Goal: Information Seeking & Learning: Learn about a topic

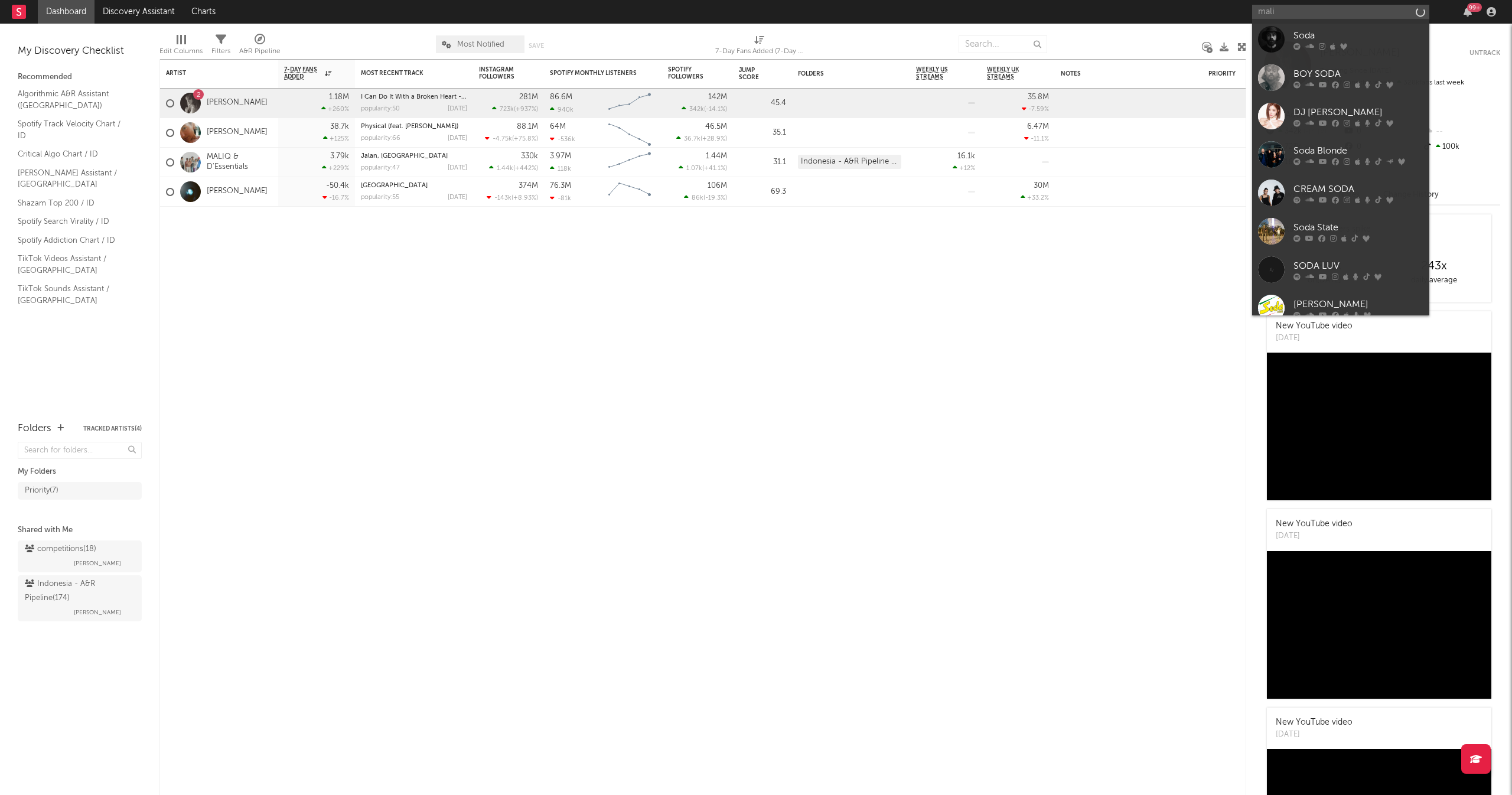
type input "maliq"
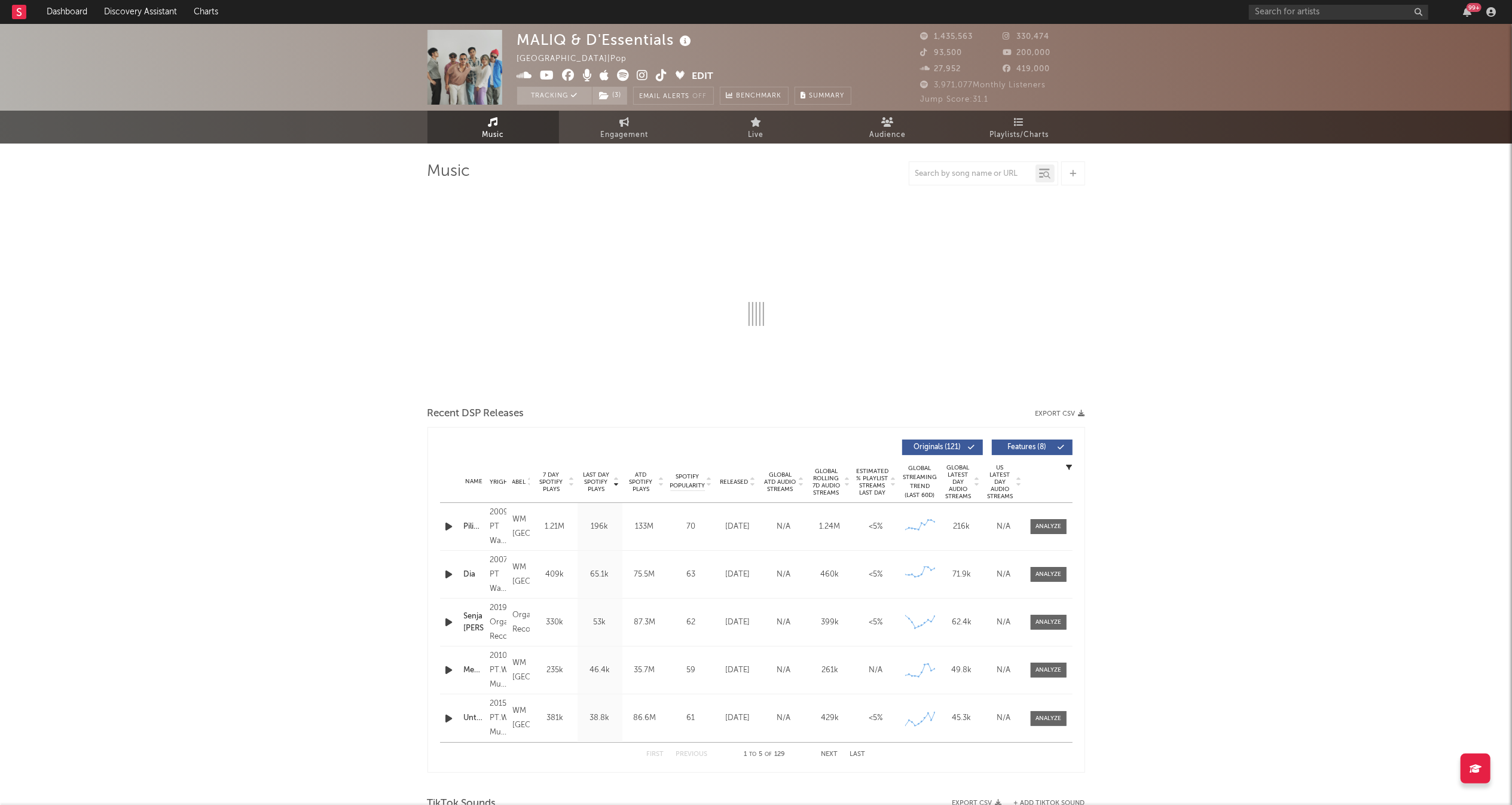
select select "6m"
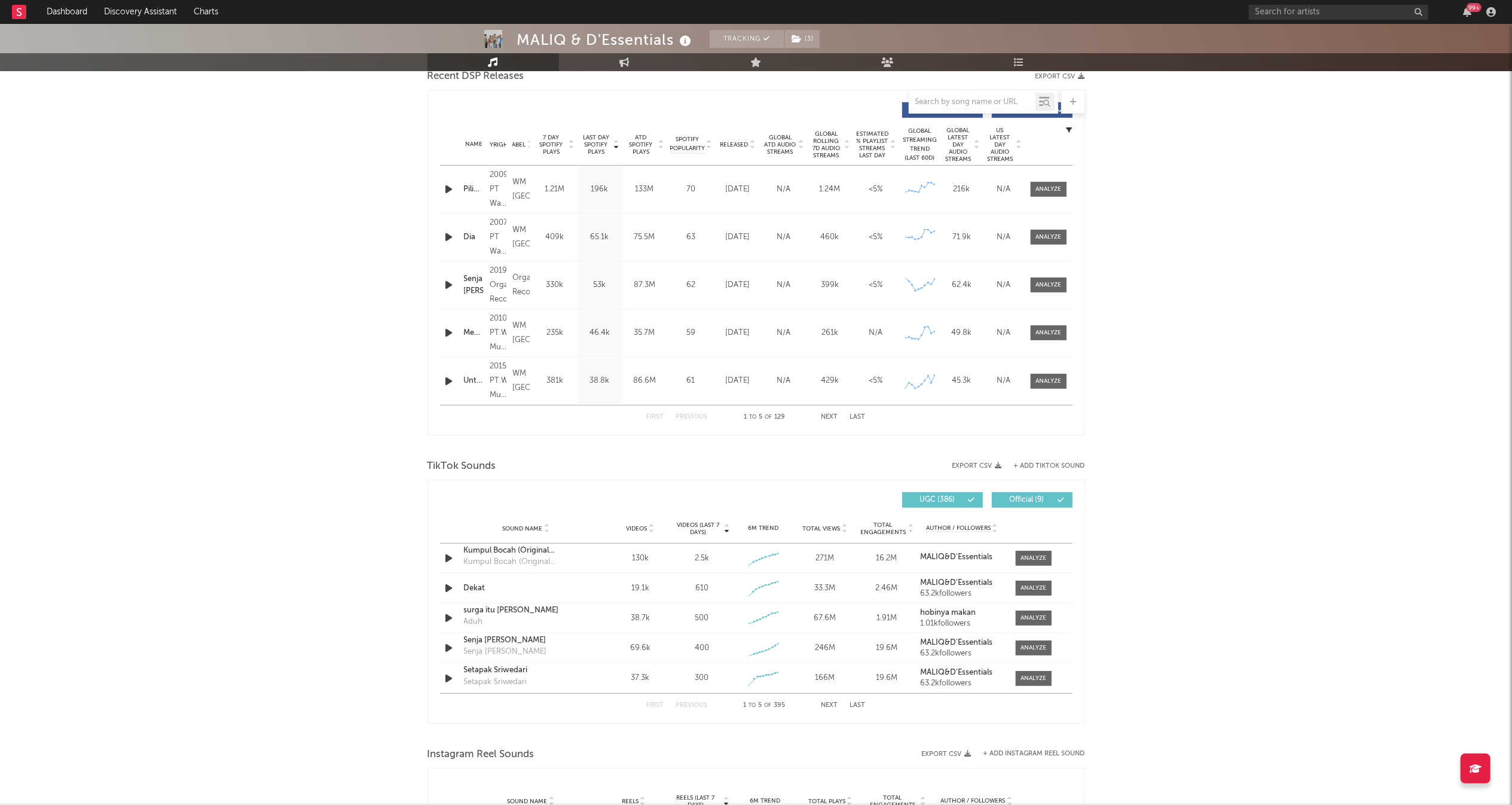
scroll to position [431, 0]
click at [827, 412] on div "First Previous 1 to 5 of 129 Next Last" at bounding box center [756, 418] width 219 height 24
click at [826, 421] on button "Next" at bounding box center [830, 418] width 17 height 7
click at [682, 422] on button "Previous" at bounding box center [692, 418] width 32 height 7
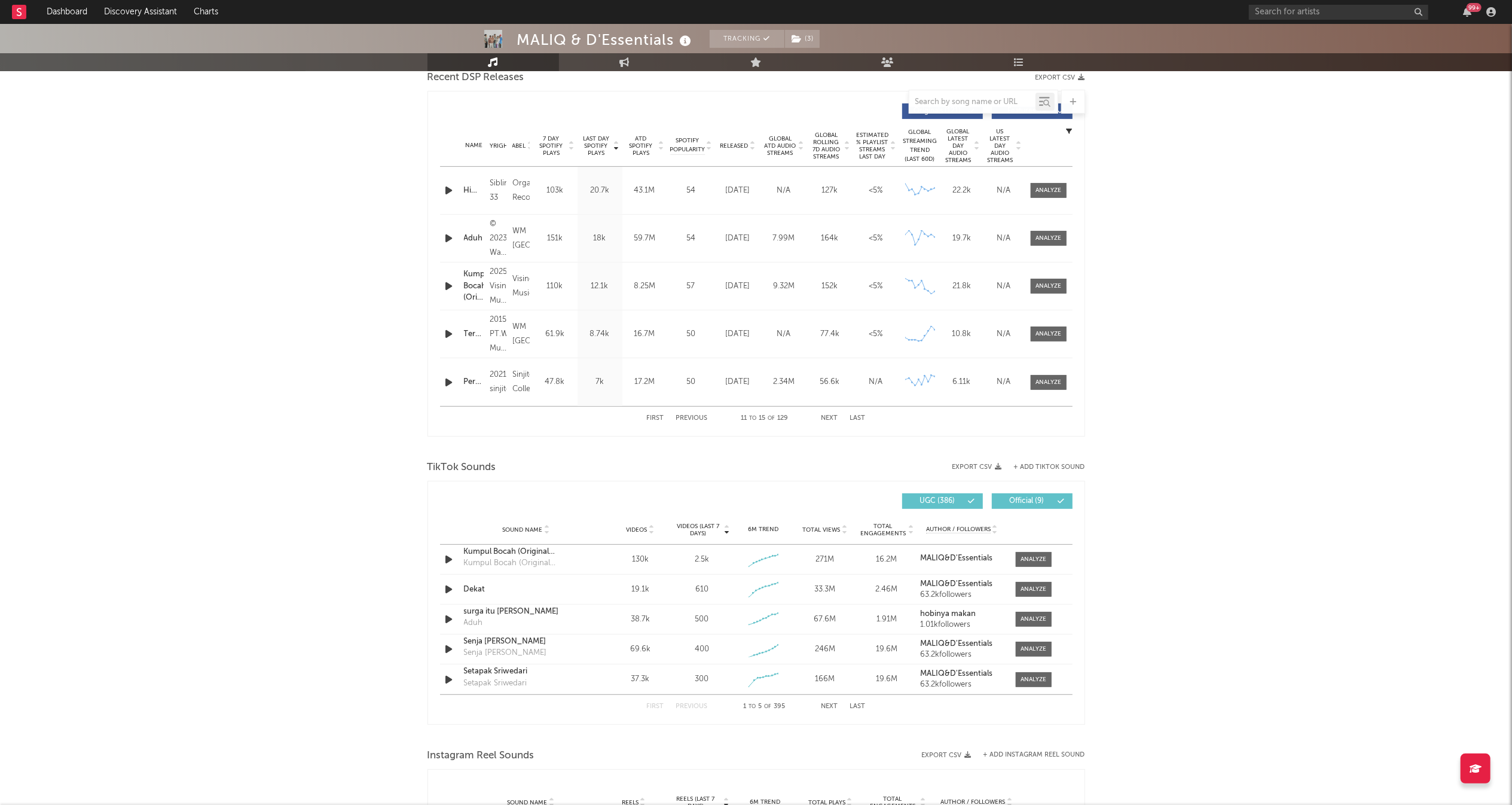
click at [682, 422] on button "Previous" at bounding box center [692, 418] width 32 height 7
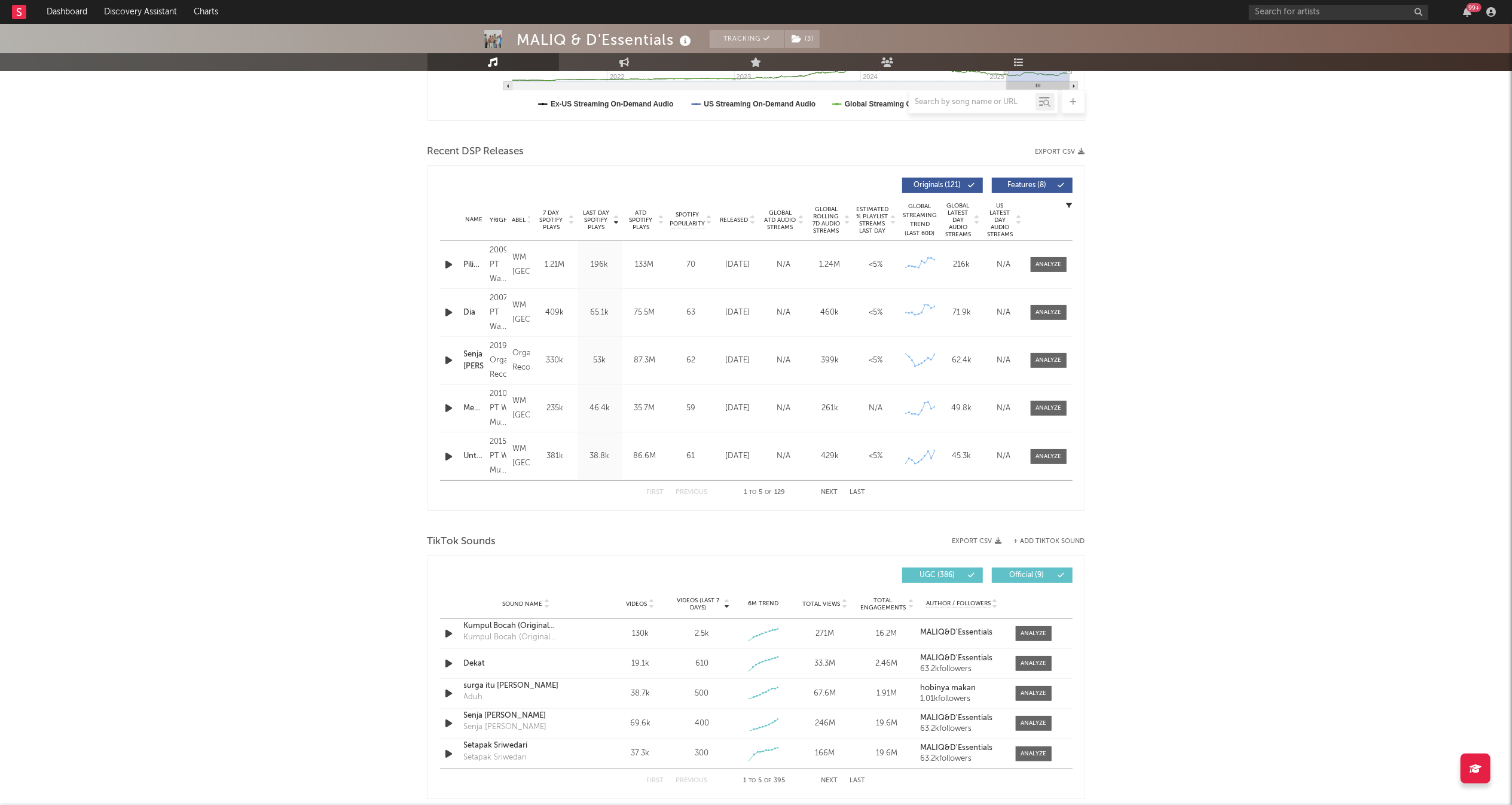
scroll to position [680, 0]
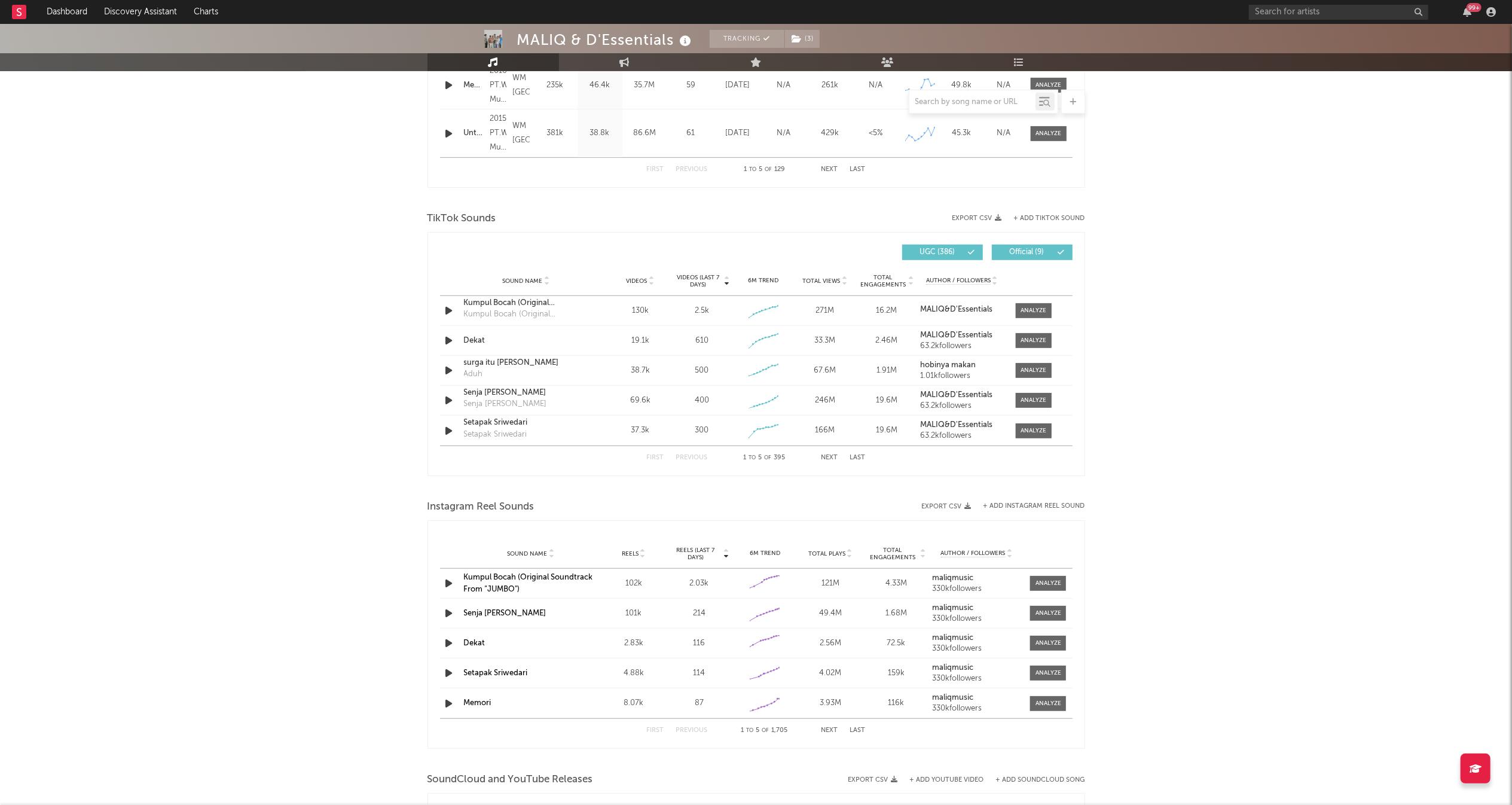
click at [835, 457] on button "Next" at bounding box center [830, 457] width 17 height 7
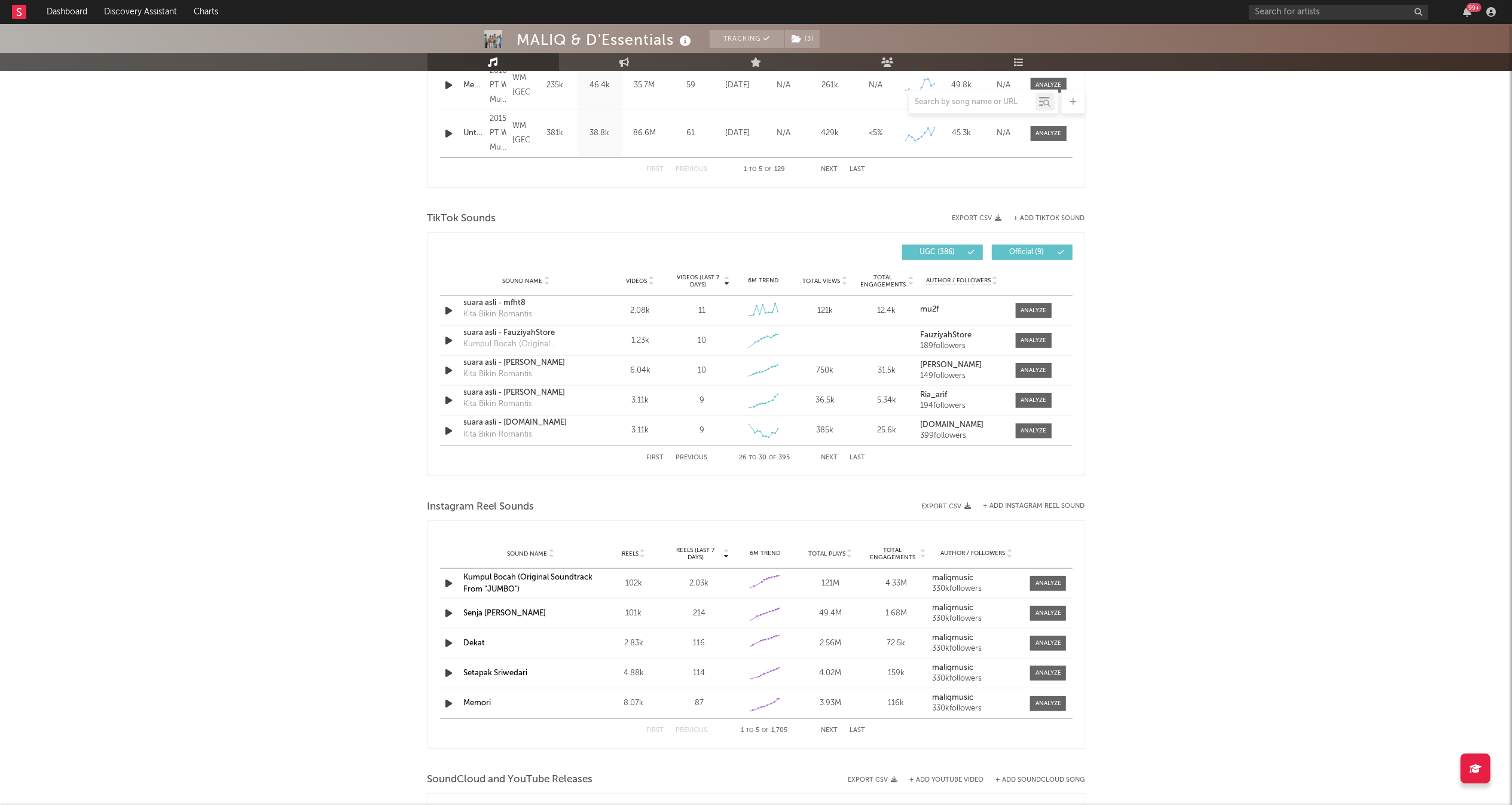
click at [835, 457] on button "Next" at bounding box center [830, 457] width 17 height 7
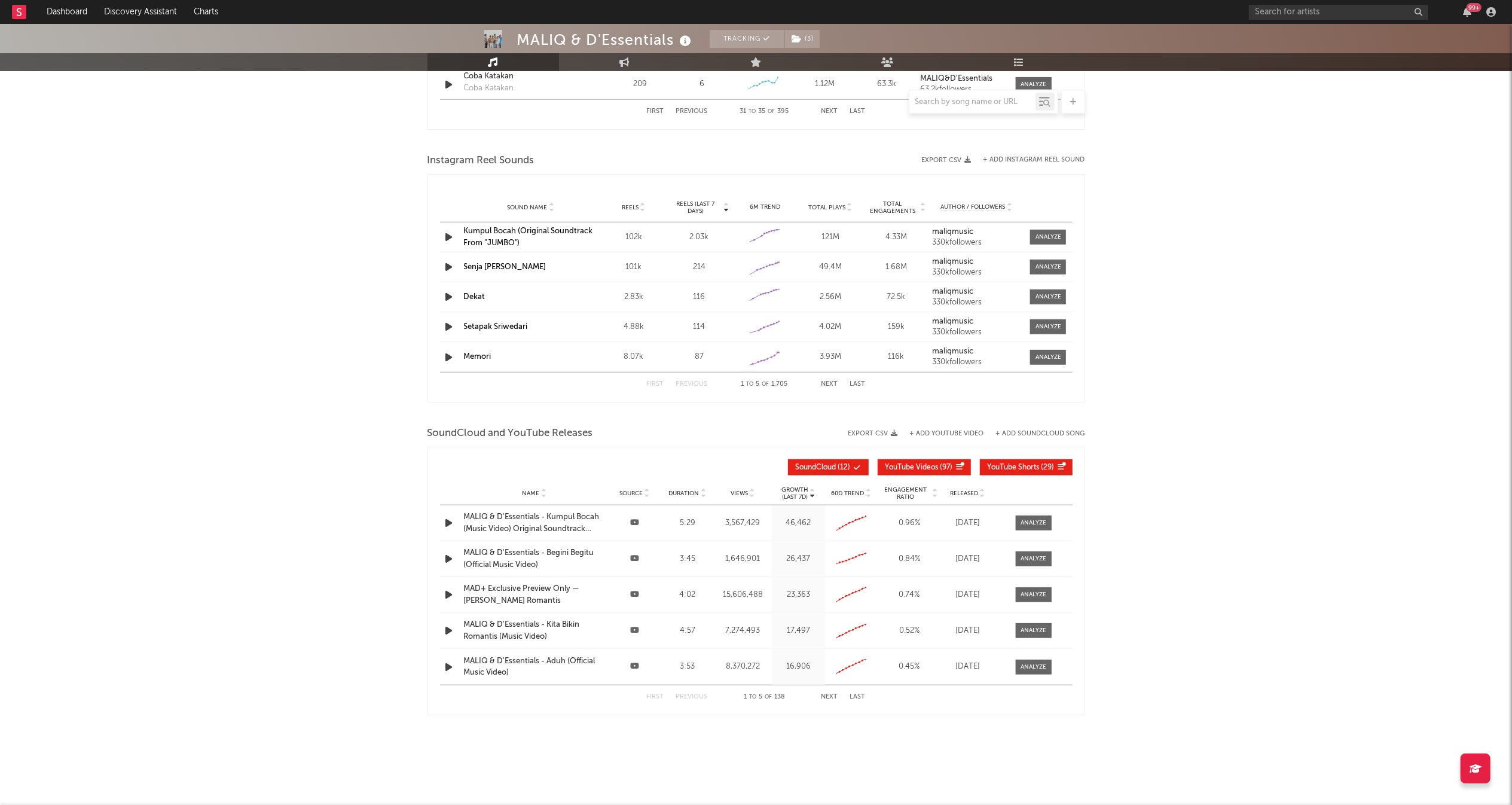
scroll to position [451, 0]
